Goal: Transaction & Acquisition: Book appointment/travel/reservation

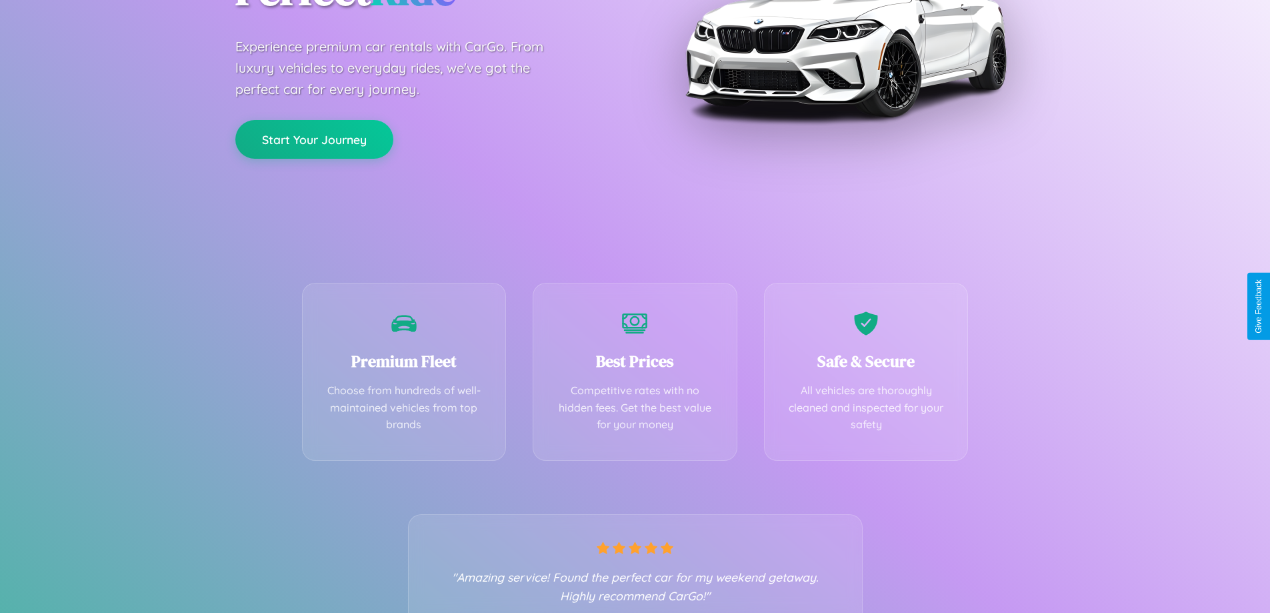
scroll to position [263, 0]
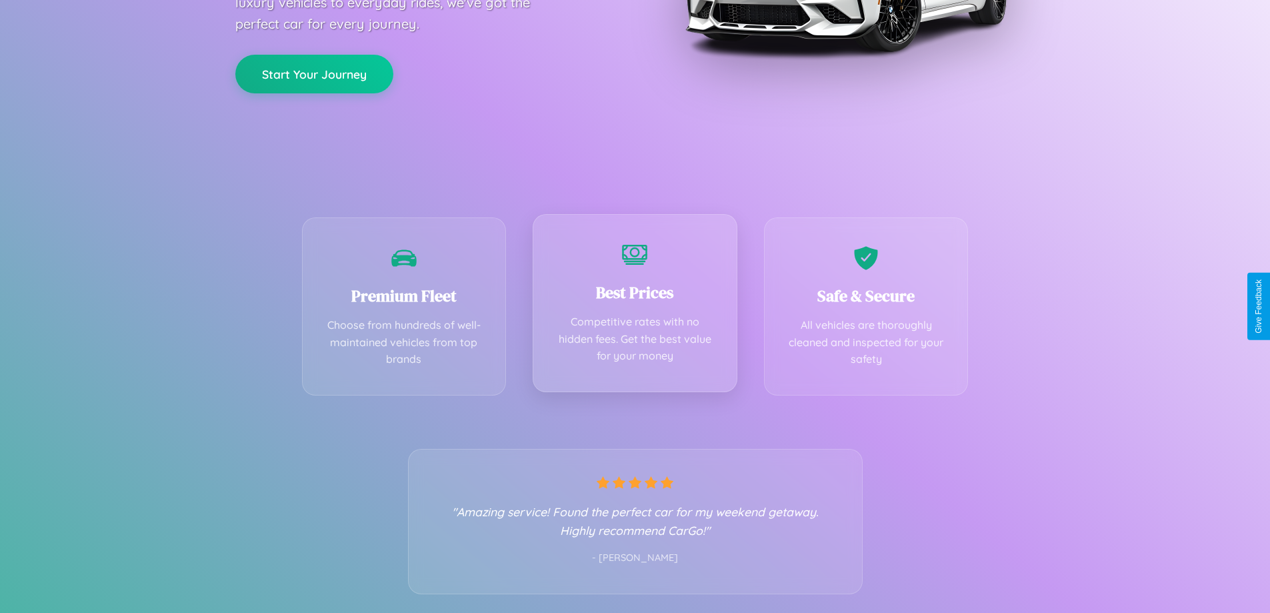
click at [635, 306] on div "Best Prices Competitive rates with no hidden fees. Get the best value for your …" at bounding box center [635, 303] width 205 height 178
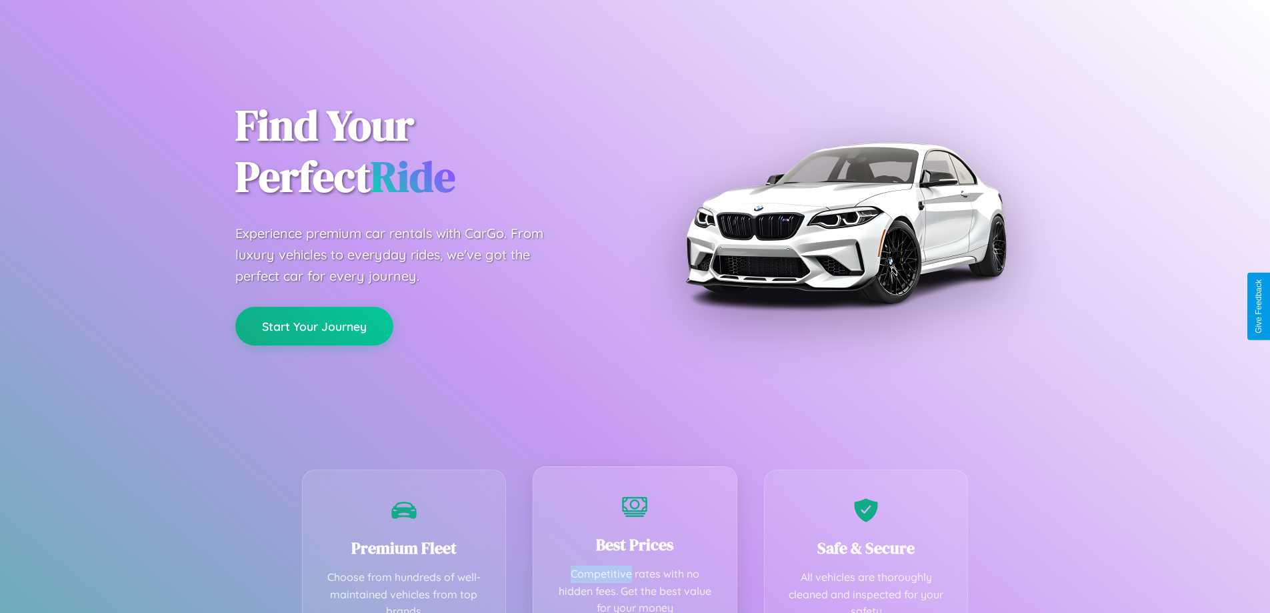
scroll to position [0, 0]
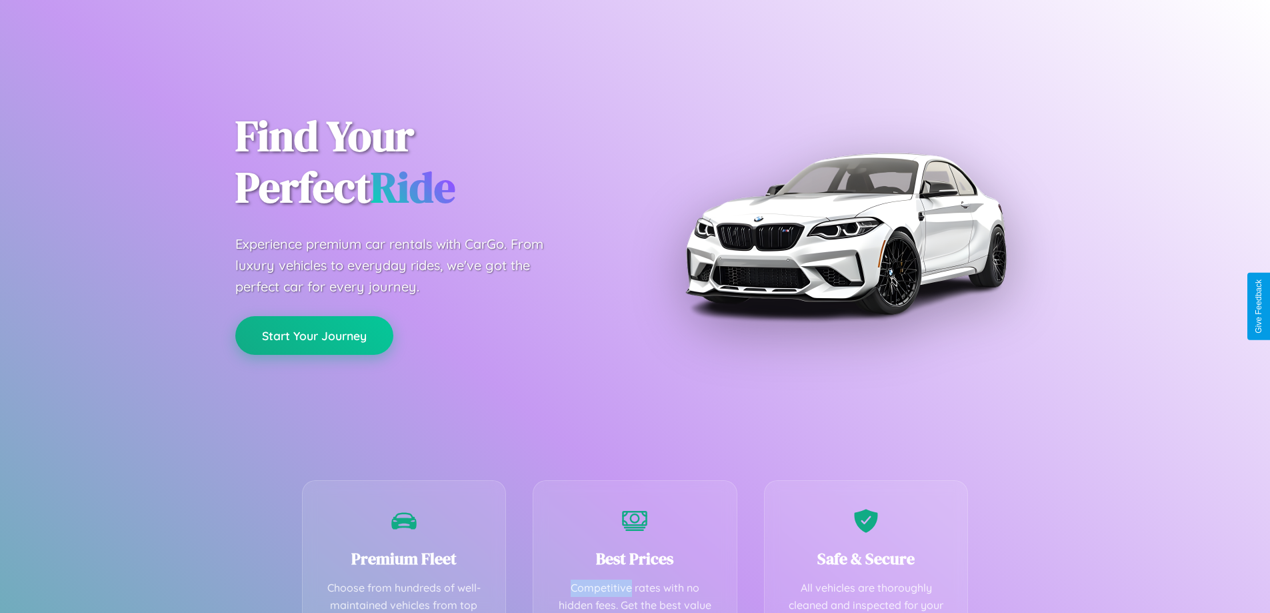
click at [314, 335] on button "Start Your Journey" at bounding box center [314, 335] width 158 height 39
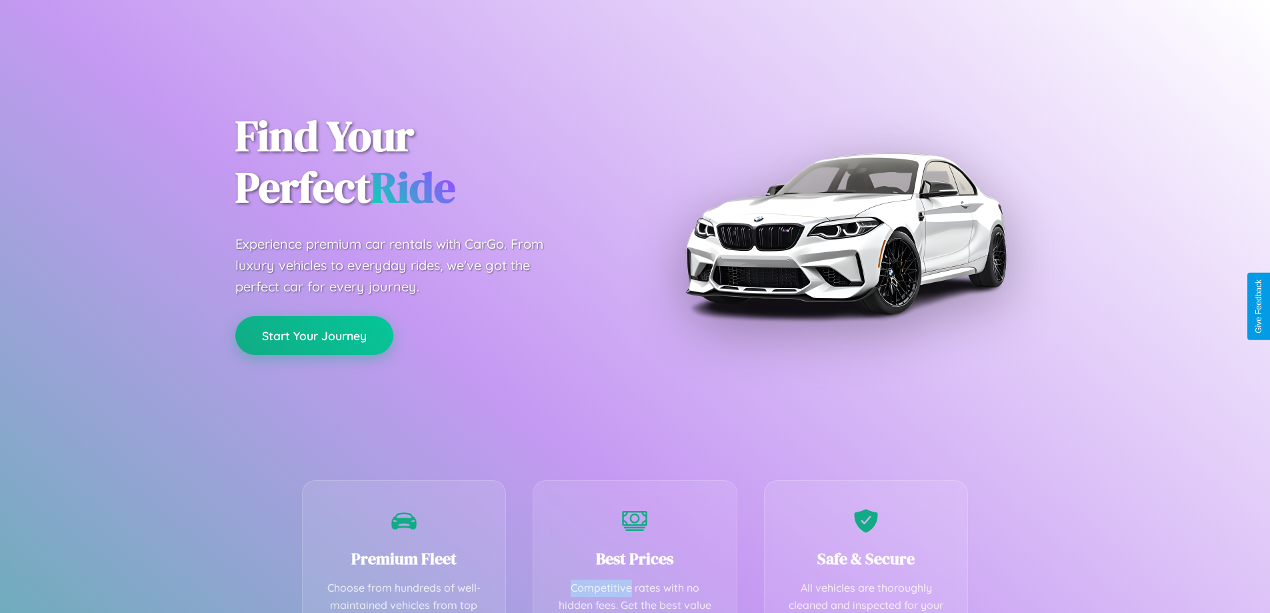
click at [314, 335] on button "Start Your Journey" at bounding box center [314, 335] width 158 height 39
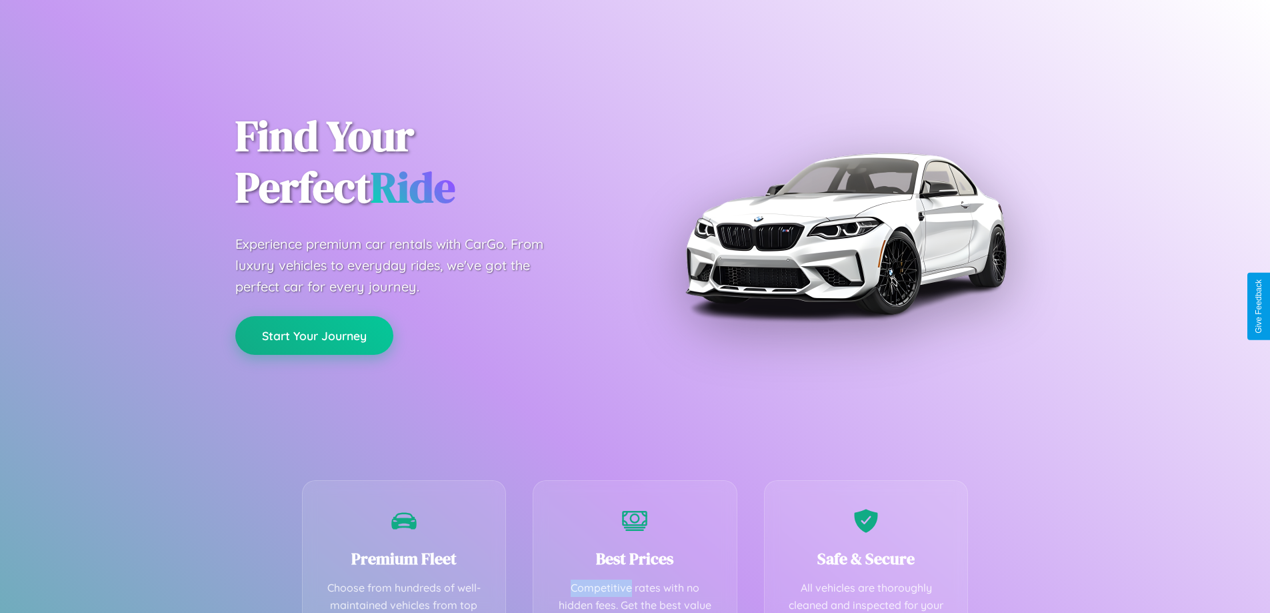
click at [314, 335] on button "Start Your Journey" at bounding box center [314, 335] width 158 height 39
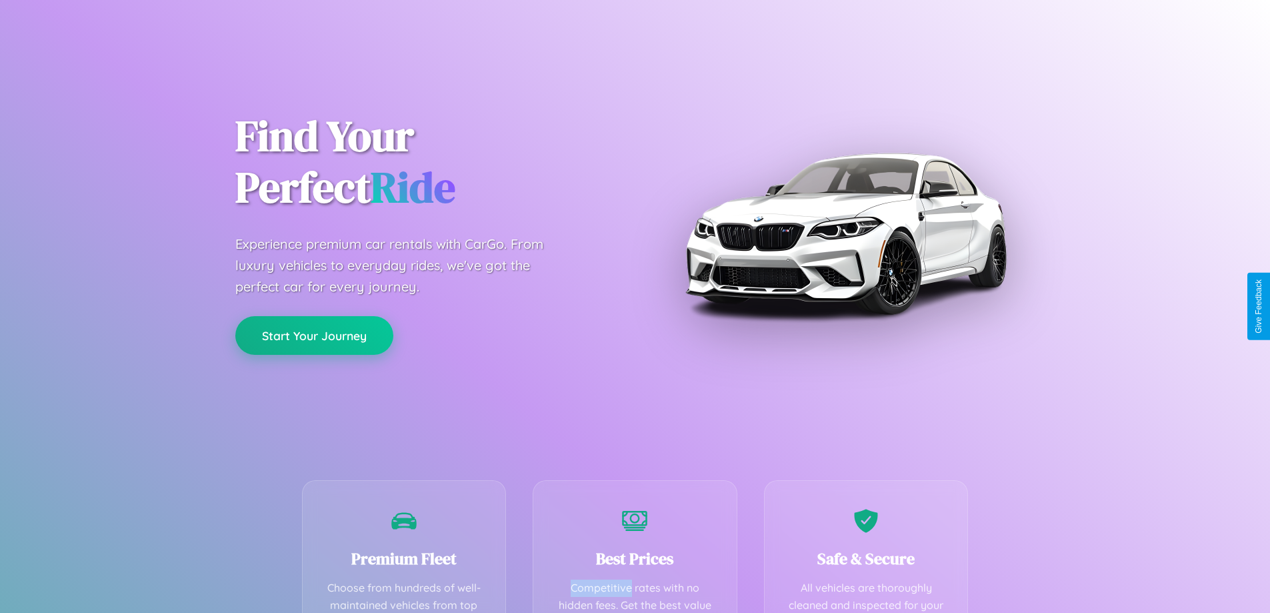
click at [314, 335] on button "Start Your Journey" at bounding box center [314, 335] width 158 height 39
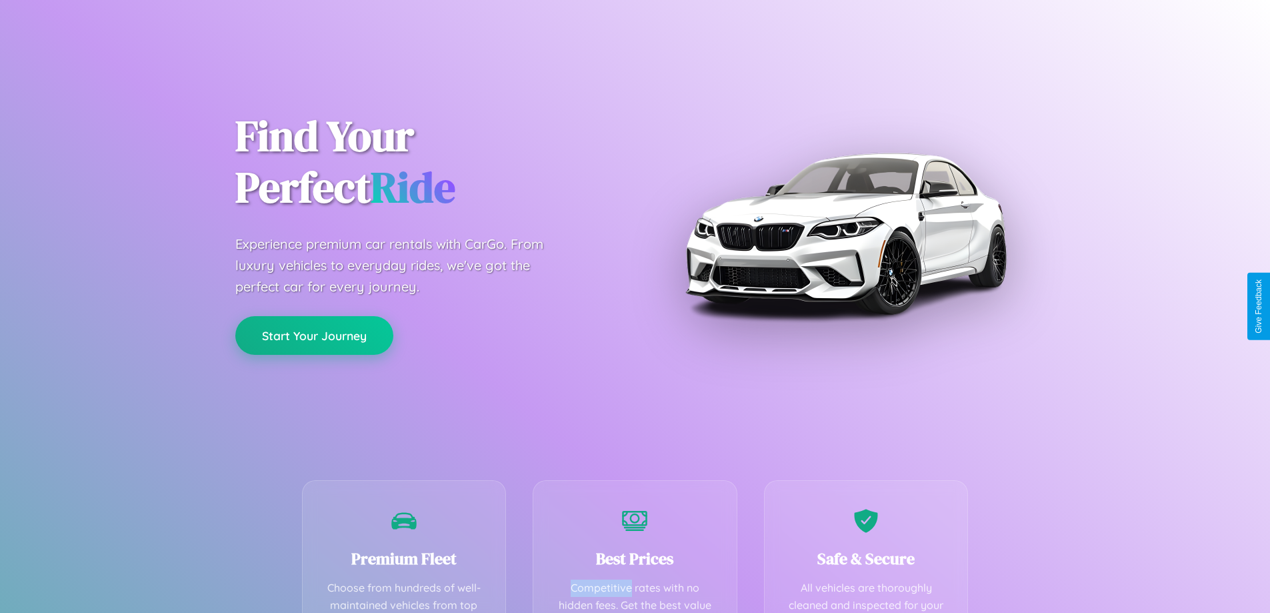
click at [314, 335] on button "Start Your Journey" at bounding box center [314, 335] width 158 height 39
